Goal: Check status

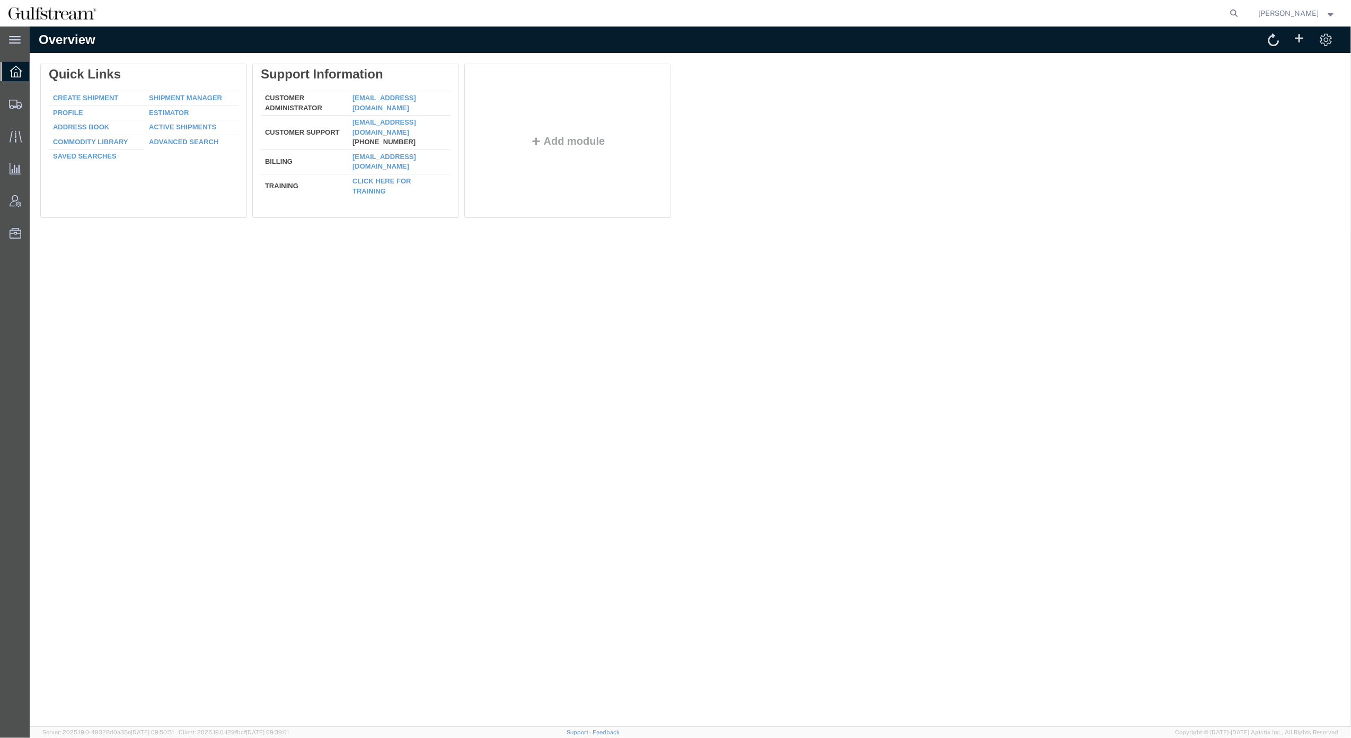
click at [887, 277] on div "Overview Delete Quick Links Create Shipment Shipment Manager Profile Estimator …" at bounding box center [690, 376] width 1321 height 700
click at [1013, 17] on icon at bounding box center [1234, 13] width 15 height 15
click at [1013, 10] on input "search" at bounding box center [1066, 13] width 322 height 25
paste input "883975421916"
click at [1013, 10] on icon at bounding box center [1234, 13] width 15 height 15
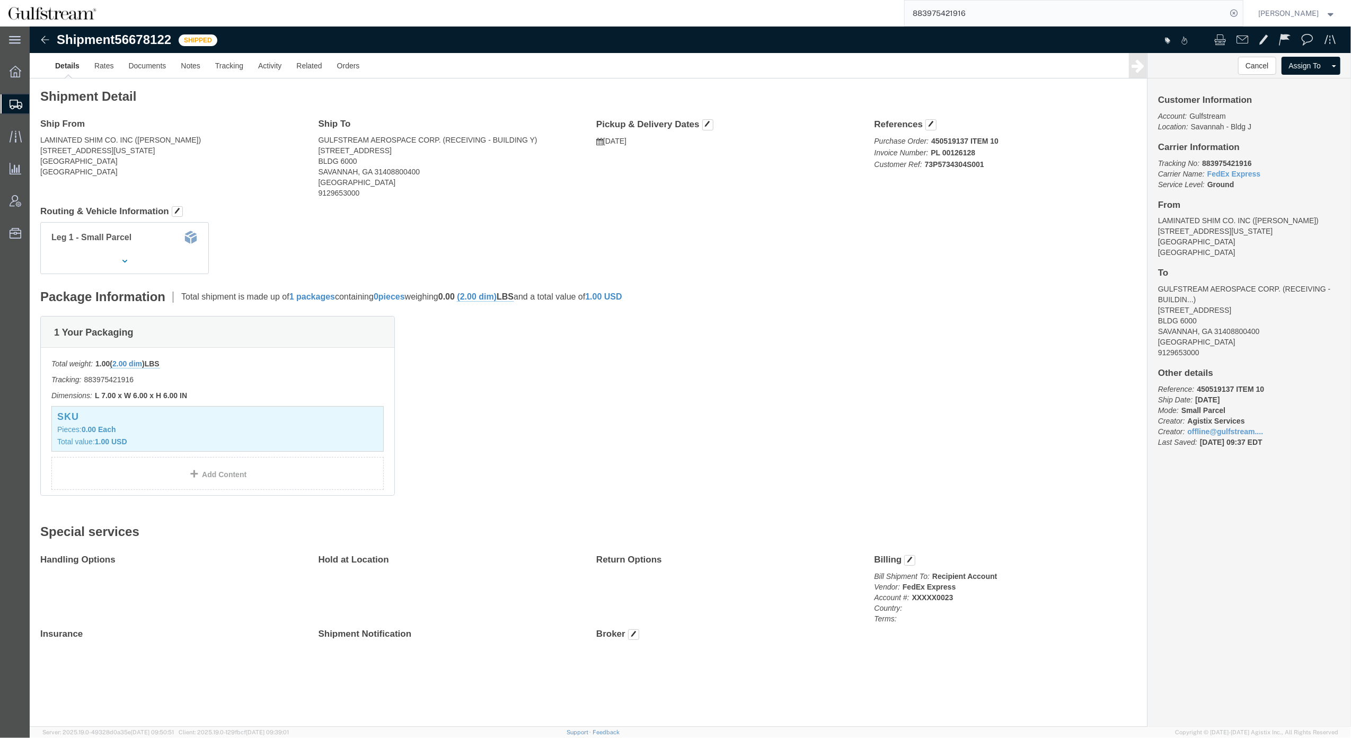
click link "Rates"
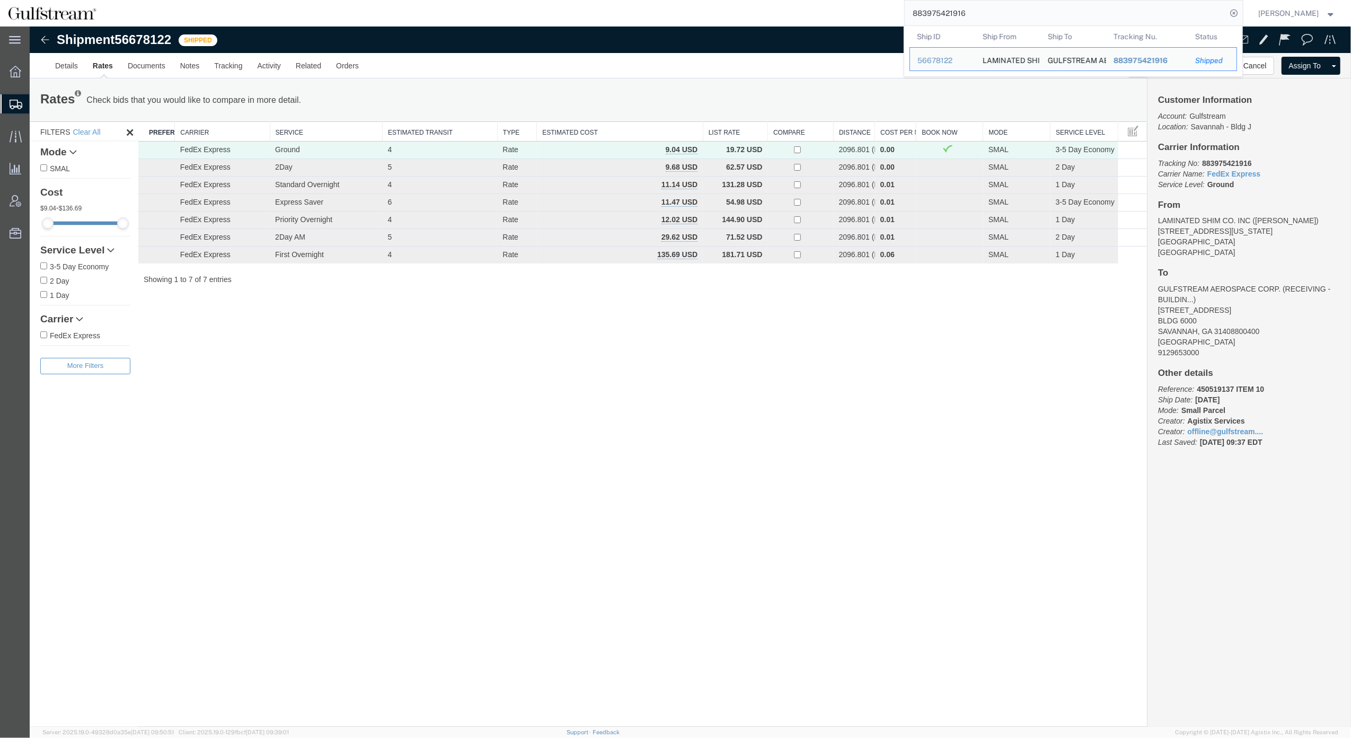
drag, startPoint x: 994, startPoint y: 11, endPoint x: 635, endPoint y: 8, distance: 359.3
click at [635, 8] on div "883975421916 Ship ID Ship From Ship To Tracking Nu. Status Ship ID 56678122 Shi…" at bounding box center [673, 13] width 1139 height 26
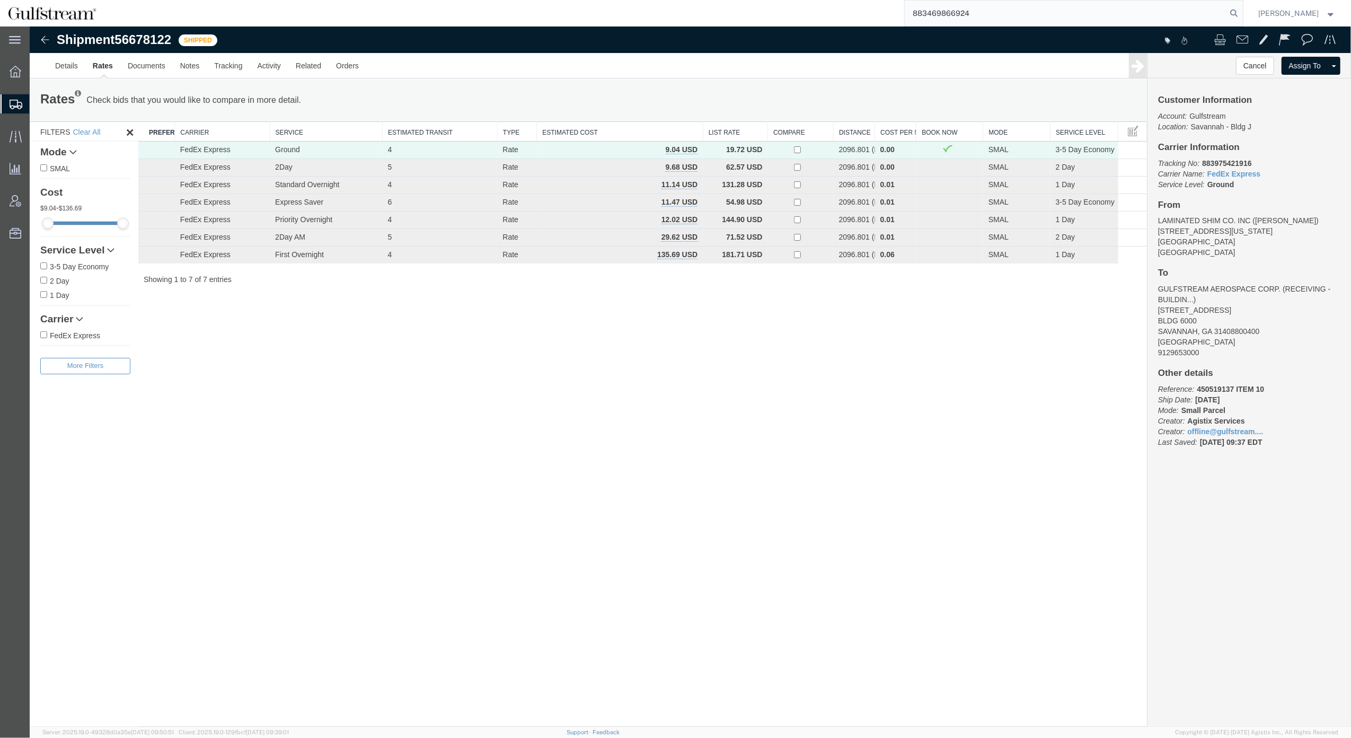
type input "883469866924"
click at [739, 479] on div "Shipment 56678122 7 of 7 Shipped Details Rates Documents Notes Tracking Activit…" at bounding box center [690, 376] width 1321 height 700
